Goal: Information Seeking & Learning: Learn about a topic

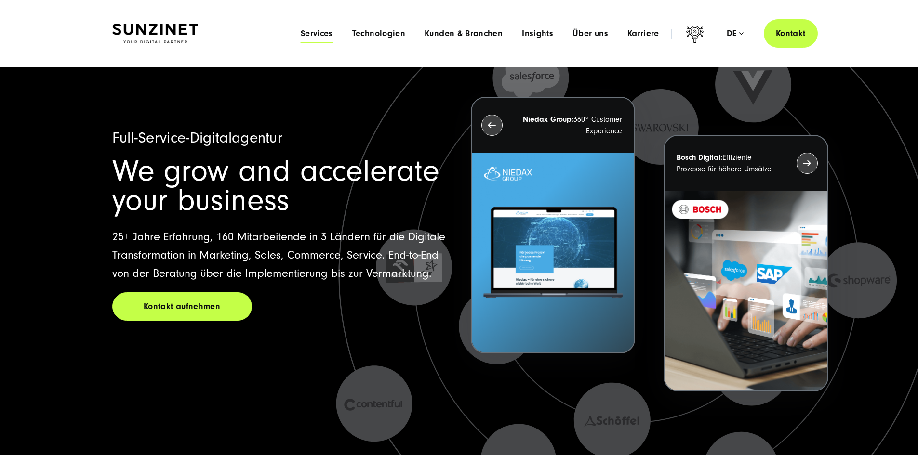
click at [301, 32] on span "Services" at bounding box center [317, 34] width 32 height 10
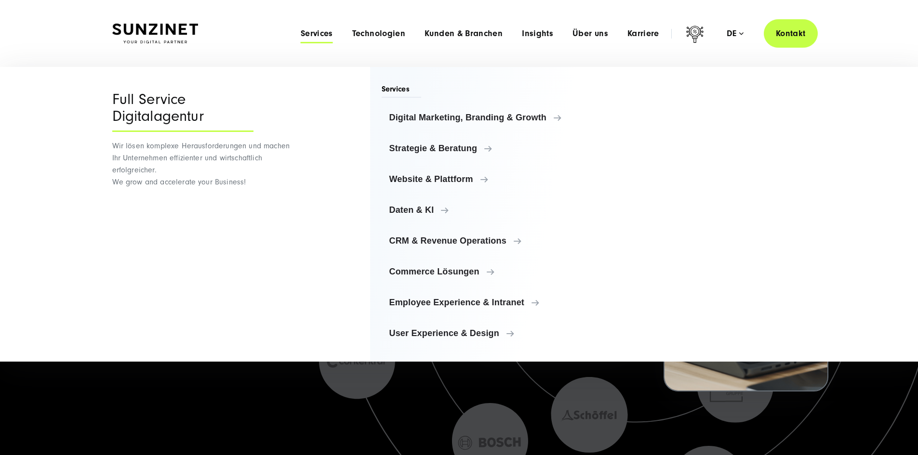
click at [89, 417] on div "Full-Service-Digitalagentur We grow and accelerate your business 25+ Jahre Erfa…" at bounding box center [459, 234] width 918 height 469
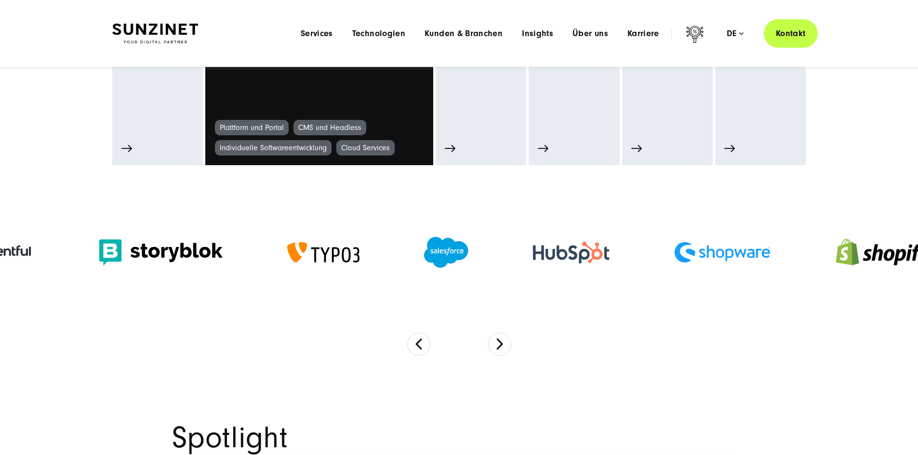
scroll to position [418, 0]
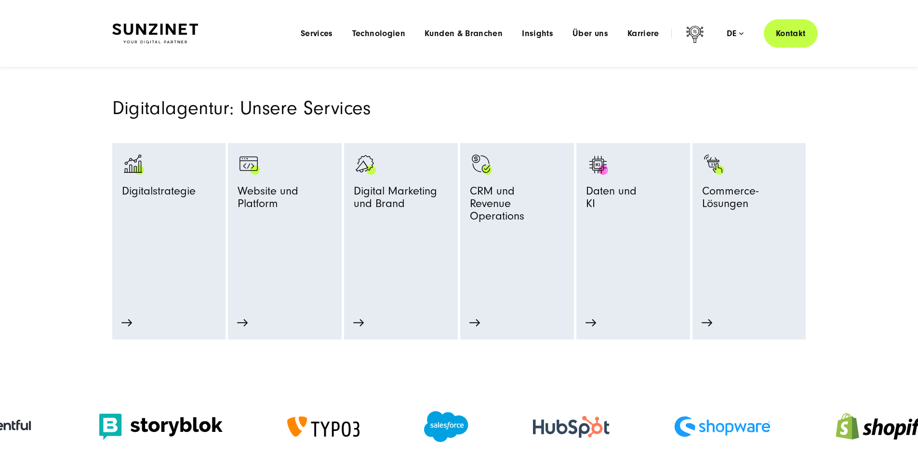
click at [291, 40] on div "Menu Services Menu Full Service Digitalagentur Wir lösen komplexe Herausforderu…" at bounding box center [554, 33] width 527 height 28
click at [301, 34] on span "Services" at bounding box center [317, 34] width 32 height 10
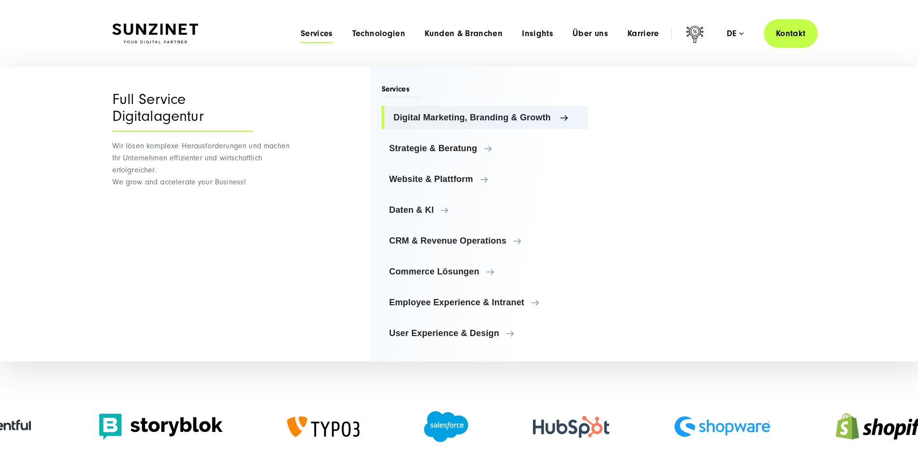
click at [428, 121] on span "Digital Marketing, Branding & Growth" at bounding box center [487, 118] width 187 height 10
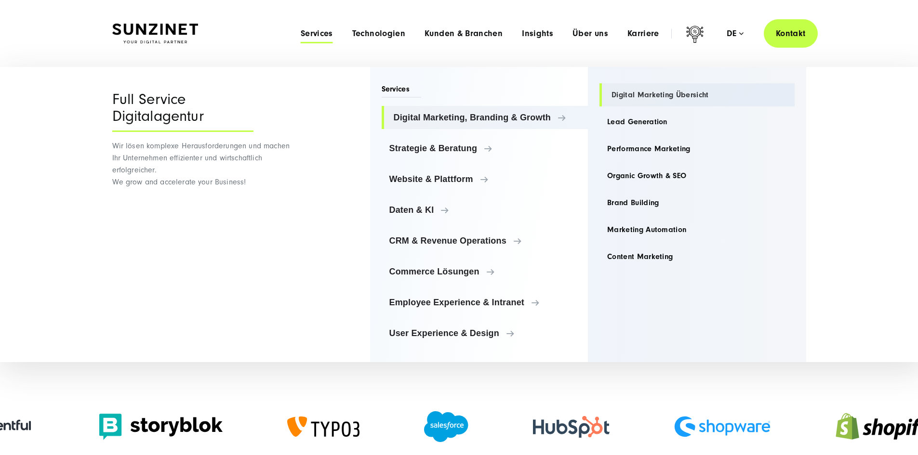
click at [674, 94] on link "Digital Marketing Übersicht" at bounding box center [696, 94] width 195 height 23
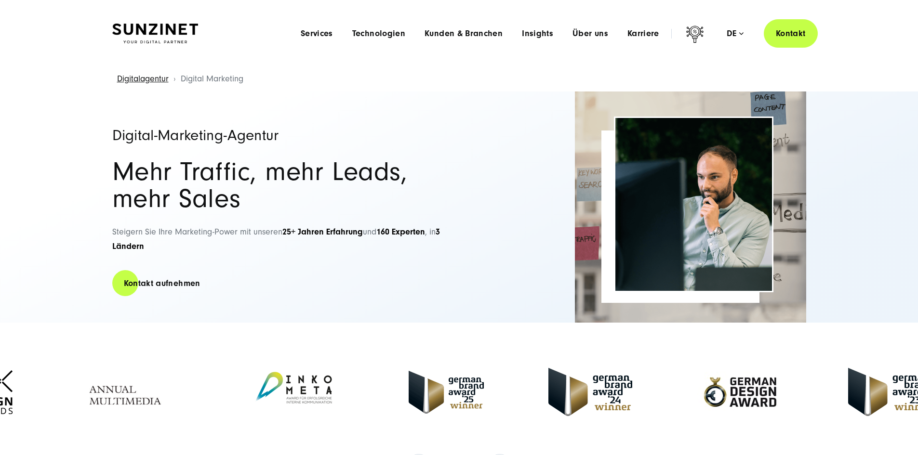
click at [291, 39] on div "Menu Services Menu Full Service Digitalagentur Wir lösen komplexe Herausforderu…" at bounding box center [554, 33] width 527 height 28
click at [301, 32] on span "Services" at bounding box center [317, 34] width 32 height 10
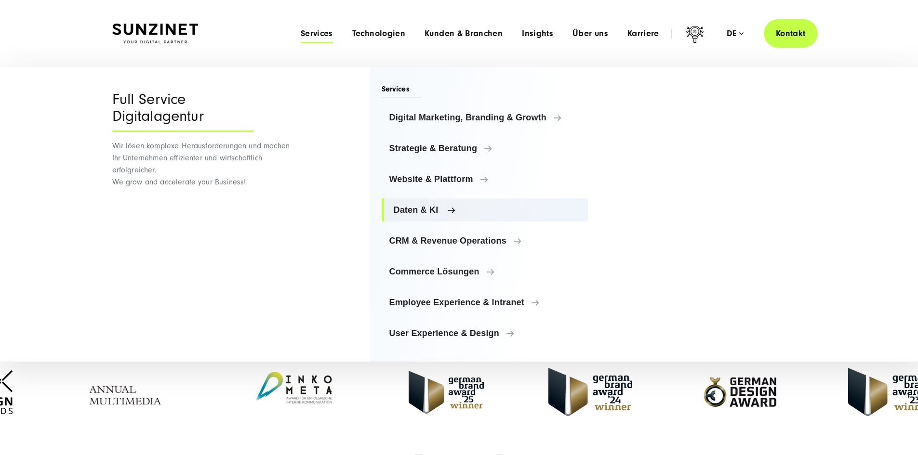
click at [422, 205] on span "Daten & KI" at bounding box center [487, 210] width 187 height 10
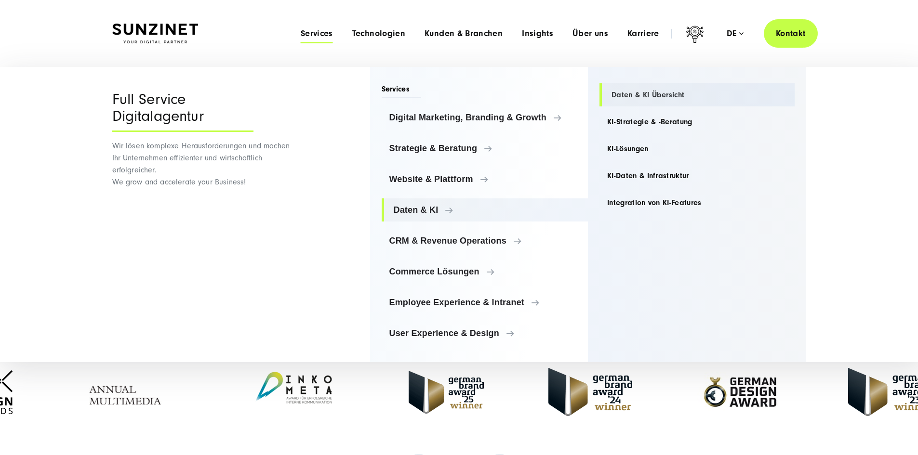
click at [635, 93] on link "Daten & KI Übersicht" at bounding box center [696, 94] width 195 height 23
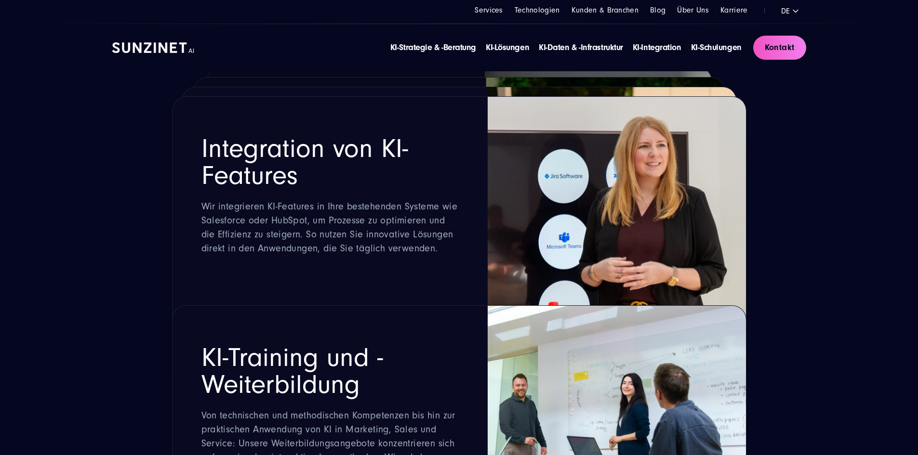
scroll to position [1749, 0]
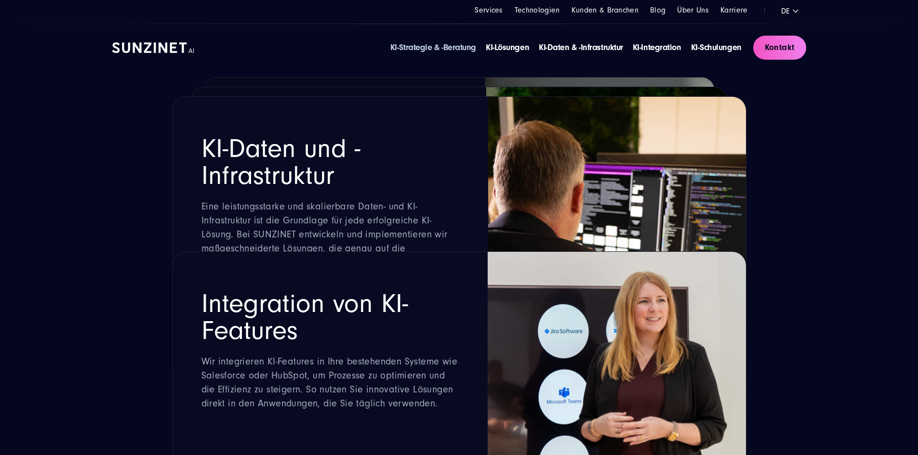
click at [390, 45] on link "KI-Strategie & -Beratung" at bounding box center [433, 47] width 86 height 10
